Goal: Use online tool/utility: Utilize a website feature to perform a specific function

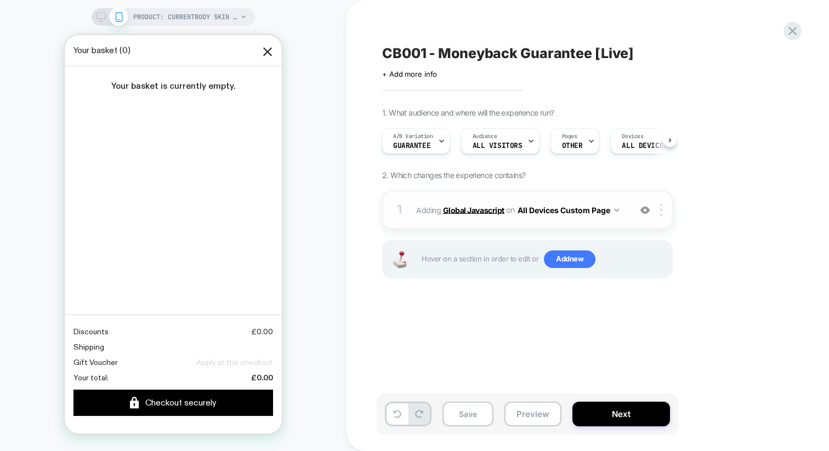
click at [461, 207] on b "Global Javascript" at bounding box center [473, 209] width 61 height 9
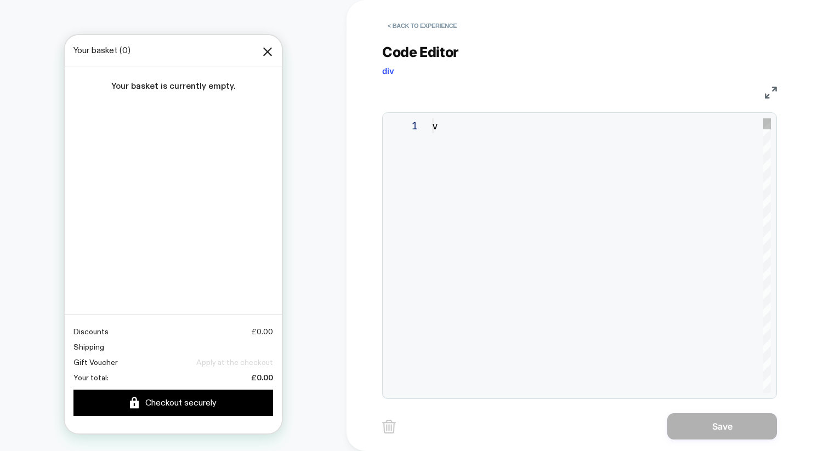
type textarea "**********"
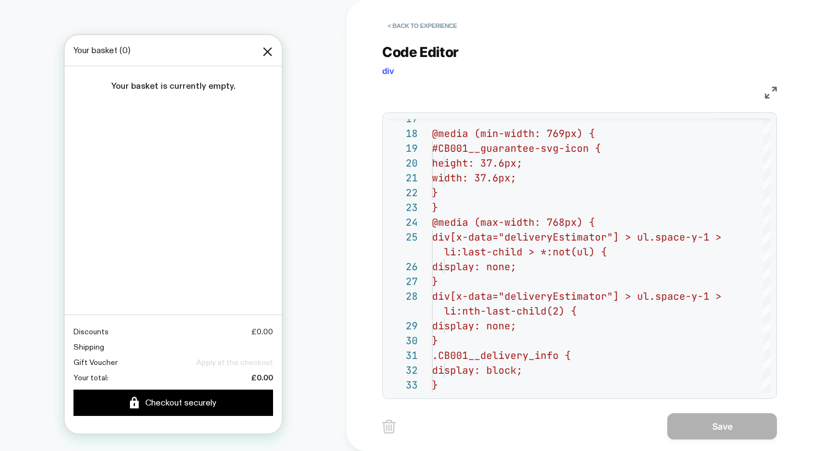
scroll to position [559, 0]
click at [431, 23] on button "< Back to experience" at bounding box center [422, 26] width 80 height 18
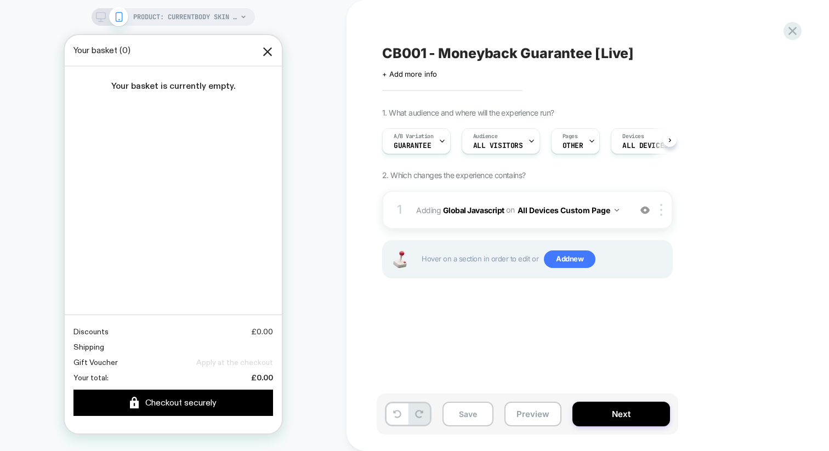
scroll to position [0, 1]
click at [442, 140] on icon at bounding box center [441, 141] width 7 height 7
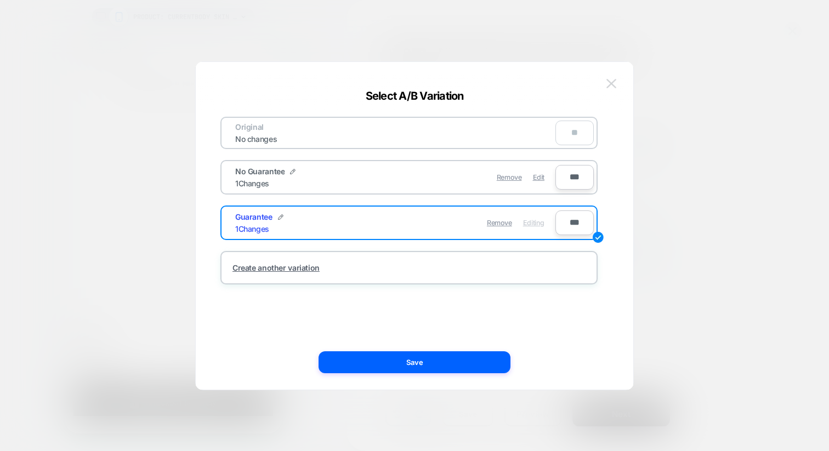
click at [613, 81] on img at bounding box center [611, 83] width 10 height 9
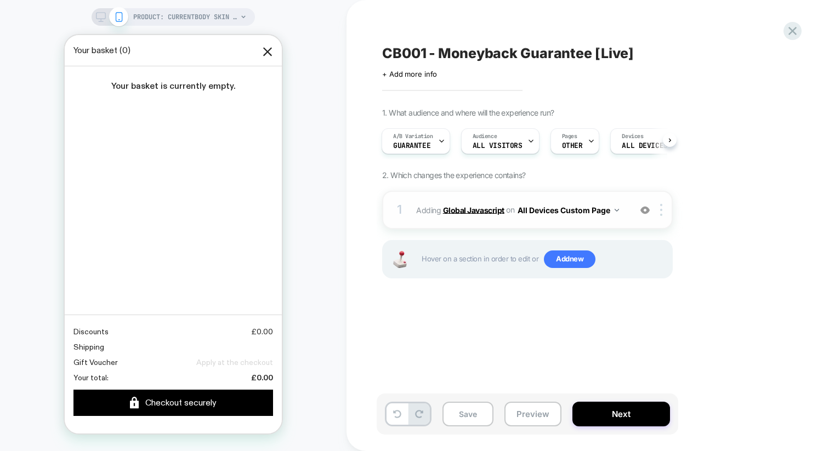
click at [476, 212] on b "Global Javascript" at bounding box center [473, 209] width 61 height 9
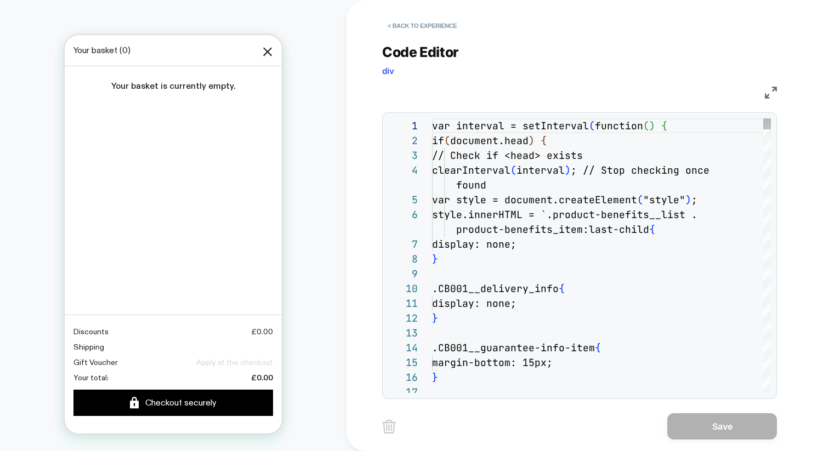
scroll to position [118, 0]
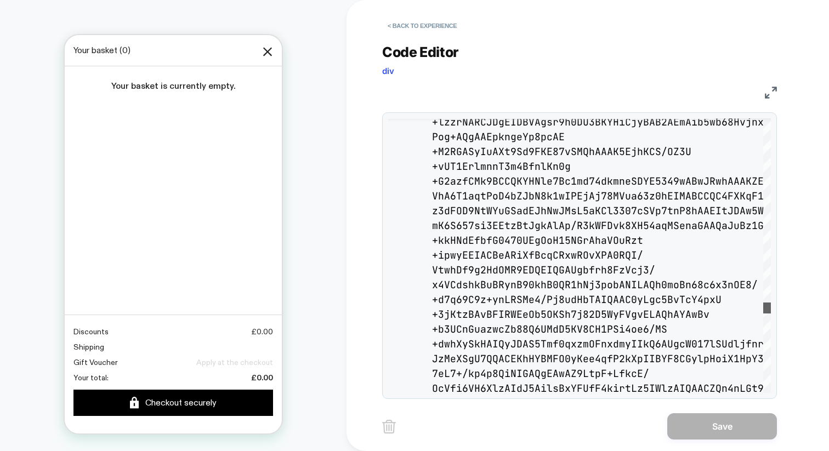
click at [770, 312] on div at bounding box center [767, 307] width 8 height 11
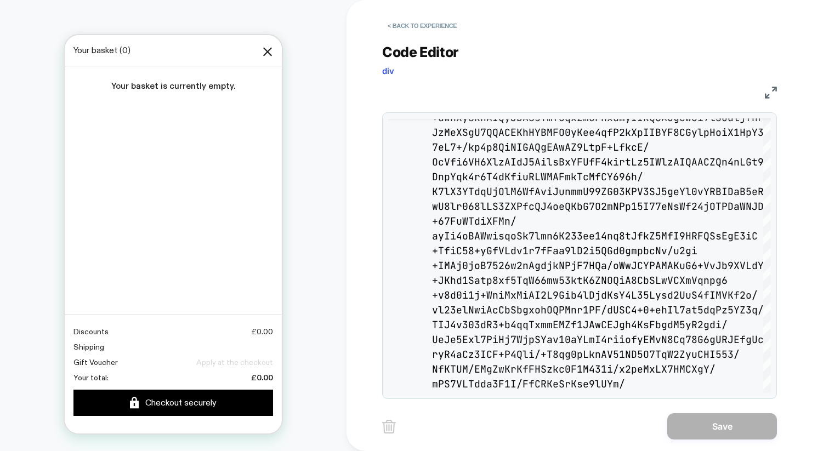
drag, startPoint x: 770, startPoint y: 312, endPoint x: 772, endPoint y: 334, distance: 21.9
click at [772, 334] on div "+dwhXySkHAIQyJDAS5Tmf0qxzmOFnxdmyIIkQ6AUgcW017lSUd ljfnr JzMeXSgU7QQACEKhHYBMFO…" at bounding box center [579, 255] width 395 height 287
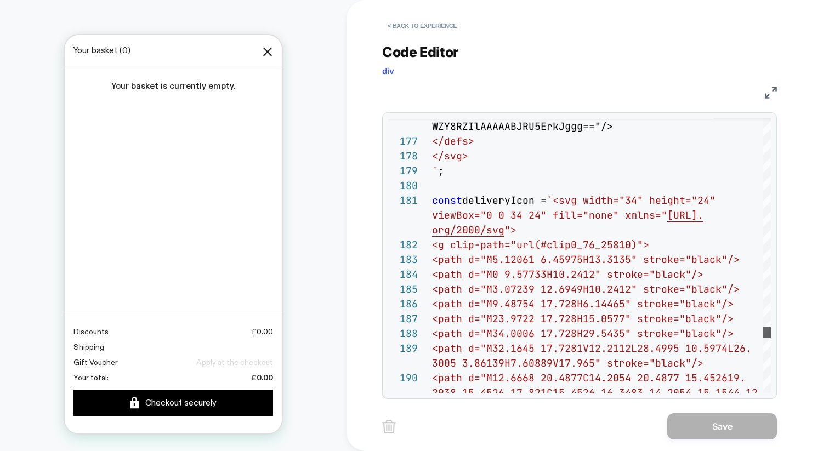
click at [769, 335] on div at bounding box center [767, 332] width 8 height 11
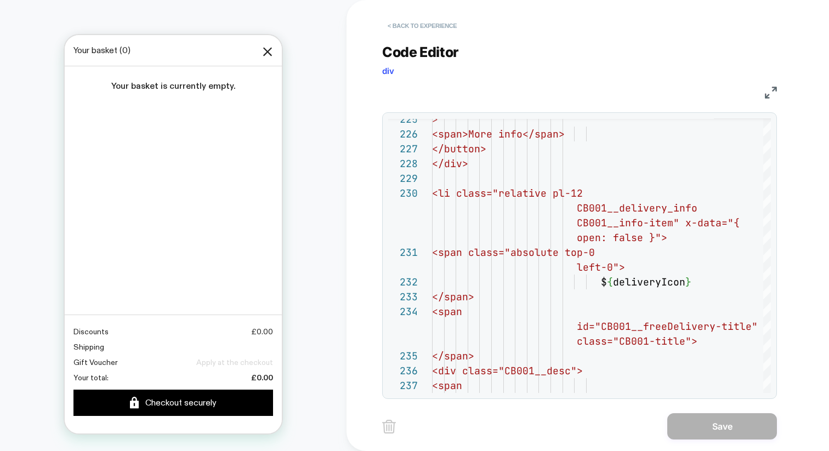
click at [429, 26] on button "< Back to experience" at bounding box center [422, 26] width 80 height 18
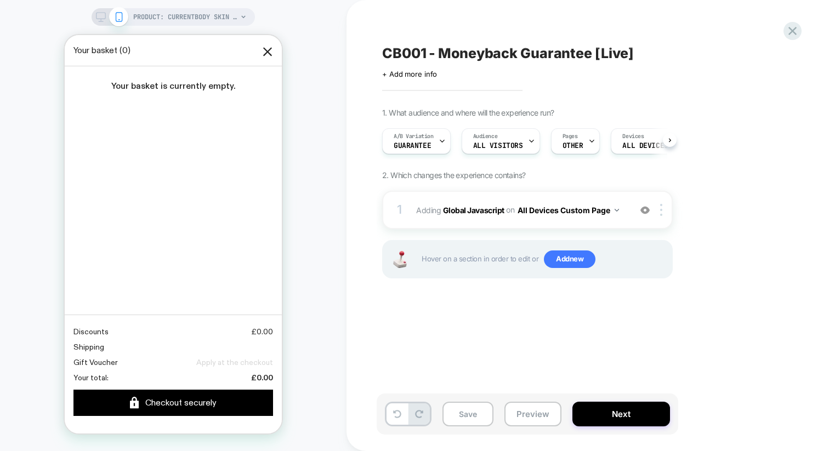
scroll to position [0, 1]
click at [793, 34] on icon at bounding box center [792, 31] width 15 height 15
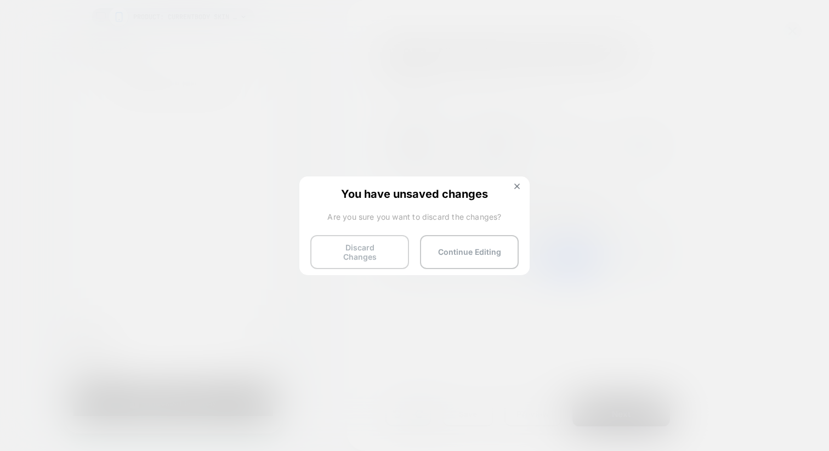
click at [374, 252] on button "Discard Changes" at bounding box center [359, 252] width 99 height 34
